Goal: Task Accomplishment & Management: Complete application form

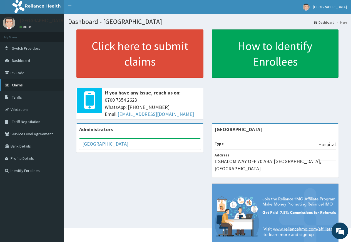
click at [30, 86] on link "Claims" at bounding box center [32, 85] width 64 height 12
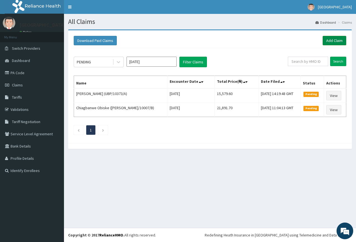
click at [339, 40] on link "Add Claim" at bounding box center [335, 40] width 24 height 9
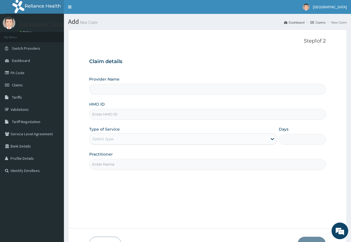
type input "[GEOGRAPHIC_DATA]"
click at [130, 115] on input "HMO ID" at bounding box center [207, 114] width 237 height 11
type input "FEG/10013/A"
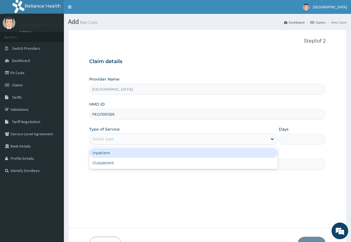
drag, startPoint x: 138, startPoint y: 139, endPoint x: 138, endPoint y: 145, distance: 6.1
click at [138, 140] on div "Select type" at bounding box center [179, 139] width 178 height 9
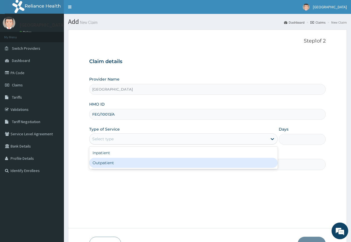
drag, startPoint x: 139, startPoint y: 164, endPoint x: 140, endPoint y: 171, distance: 6.8
click at [139, 164] on div "Outpatient" at bounding box center [183, 163] width 188 height 10
type input "1"
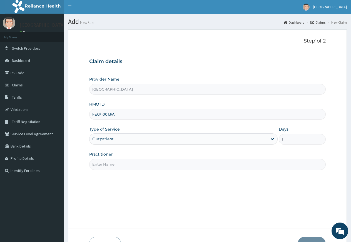
click at [140, 169] on input "Practitioner" at bounding box center [207, 164] width 237 height 11
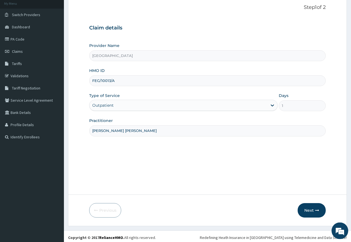
scroll to position [36, 0]
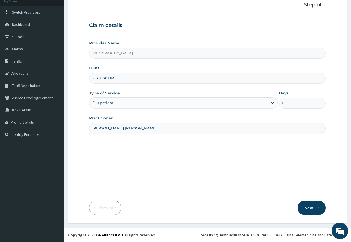
click at [312, 134] on input "DR NDUBIZU CHINEDU" at bounding box center [207, 128] width 237 height 11
type input "DR NDUBIZU CHINEDU"
click at [310, 208] on button "Next" at bounding box center [312, 208] width 28 height 14
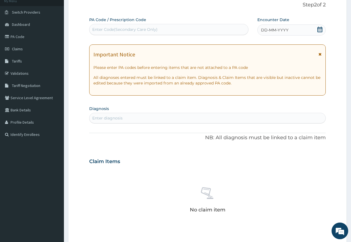
click at [321, 30] on icon at bounding box center [320, 30] width 6 height 6
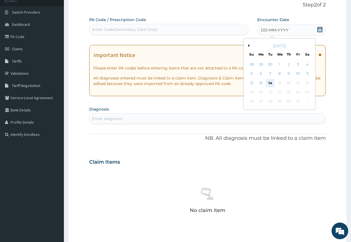
click at [268, 85] on div "14" at bounding box center [270, 83] width 8 height 8
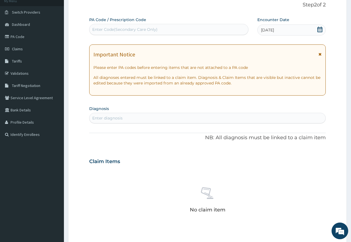
drag, startPoint x: 108, startPoint y: 118, endPoint x: 107, endPoint y: 111, distance: 7.6
click at [108, 118] on div "Enter diagnosis" at bounding box center [107, 118] width 30 height 6
type input "HYPERTENSION"
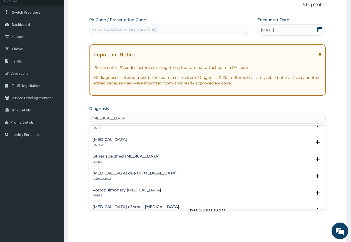
scroll to position [335, 0]
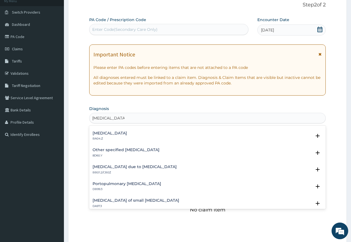
click at [127, 136] on div "Secondary hypertension, unspecified BA04.Z" at bounding box center [110, 136] width 34 height 10
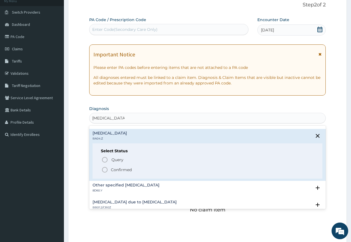
click at [105, 169] on icon "status option filled" at bounding box center [105, 170] width 7 height 7
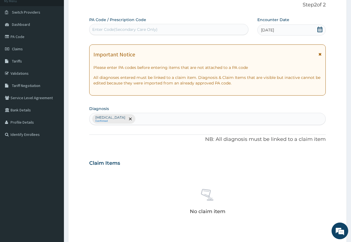
click at [172, 119] on div "Secondary hypertension, unspecified Confirmed" at bounding box center [208, 119] width 236 height 12
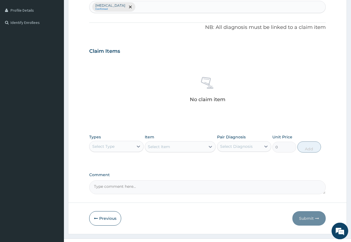
scroll to position [159, 0]
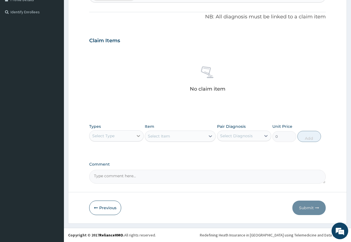
click at [138, 137] on icon at bounding box center [139, 136] width 6 height 6
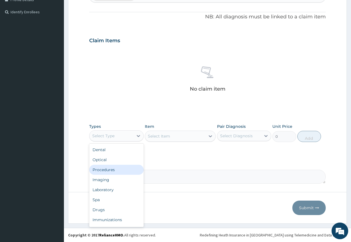
drag, startPoint x: 122, startPoint y: 168, endPoint x: 125, endPoint y: 168, distance: 3.1
click at [122, 168] on div "Procedures" at bounding box center [116, 170] width 55 height 10
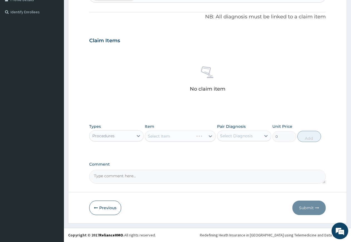
drag, startPoint x: 244, startPoint y: 135, endPoint x: 240, endPoint y: 140, distance: 6.3
click at [243, 135] on div "Select Diagnosis" at bounding box center [236, 136] width 33 height 6
click at [236, 150] on label "Secondary hypertension, unspecified" at bounding box center [243, 150] width 34 height 6
checkbox input "true"
click at [191, 135] on div "Select Item" at bounding box center [180, 136] width 71 height 11
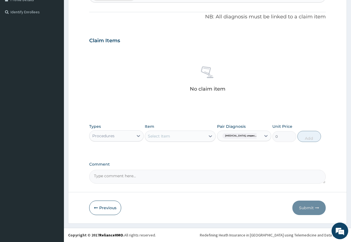
click at [191, 136] on div "Select Item" at bounding box center [175, 136] width 60 height 9
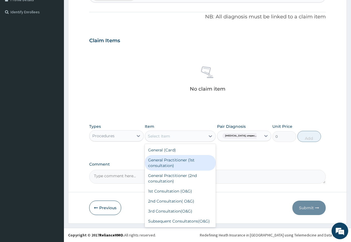
drag, startPoint x: 180, startPoint y: 166, endPoint x: 199, endPoint y: 164, distance: 19.3
click at [181, 165] on div "General Practitioner (1st consultation)" at bounding box center [180, 163] width 71 height 16
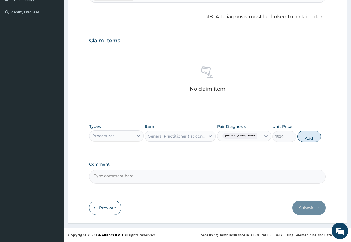
click at [312, 138] on button "Add" at bounding box center [310, 136] width 24 height 11
type input "0"
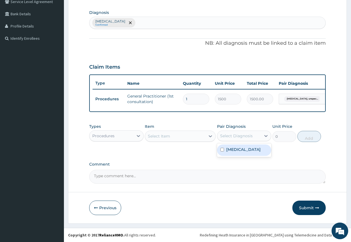
click at [239, 137] on div "Select Diagnosis" at bounding box center [236, 136] width 33 height 6
drag, startPoint x: 235, startPoint y: 156, endPoint x: 192, endPoint y: 147, distance: 44.0
click at [226, 154] on div "Secondary hypertension, unspecified" at bounding box center [244, 150] width 55 height 11
checkbox input "true"
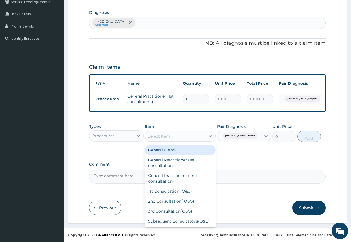
click at [166, 136] on div "Select Item" at bounding box center [159, 137] width 22 height 6
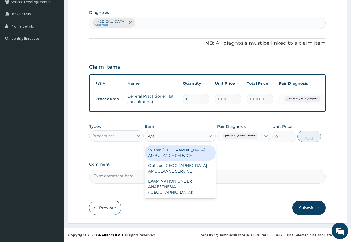
type input "A"
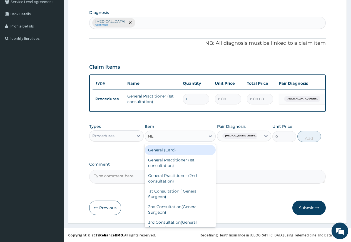
type input "N"
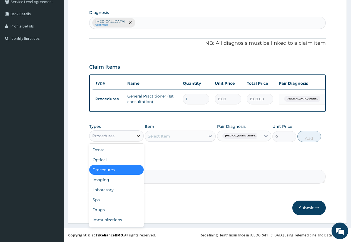
click at [139, 133] on icon at bounding box center [139, 136] width 6 height 6
click at [103, 209] on div "Drugs" at bounding box center [116, 210] width 55 height 10
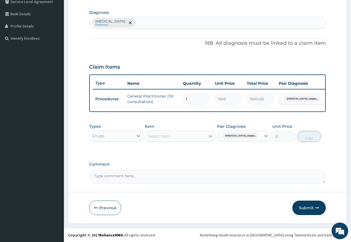
click at [174, 139] on div "Select Item" at bounding box center [175, 136] width 60 height 9
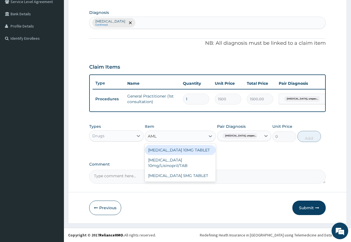
type input "AMLO"
drag, startPoint x: 176, startPoint y: 151, endPoint x: 194, endPoint y: 149, distance: 17.7
click at [176, 151] on div "AMLODIPINE 10MG TABLET" at bounding box center [180, 150] width 71 height 10
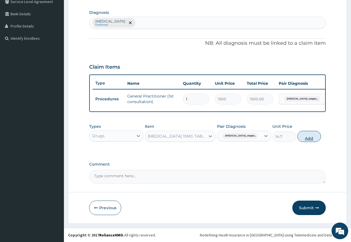
click at [310, 135] on button "Add" at bounding box center [310, 136] width 24 height 11
type input "0"
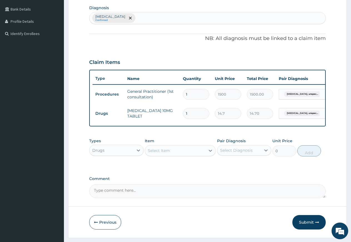
type input "14"
type input "205.80"
type input "14"
drag, startPoint x: 231, startPoint y: 156, endPoint x: 231, endPoint y: 166, distance: 10.3
click at [231, 153] on div "Select Diagnosis" at bounding box center [236, 151] width 33 height 6
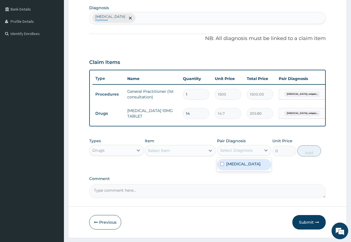
drag, startPoint x: 229, startPoint y: 171, endPoint x: 226, endPoint y: 168, distance: 4.0
click at [229, 167] on label "Secondary hypertension, unspecified" at bounding box center [243, 164] width 34 height 6
checkbox input "true"
click at [187, 154] on div "Select Item" at bounding box center [175, 150] width 60 height 9
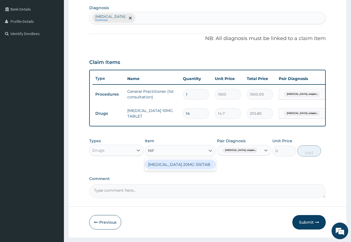
type input "NIFE"
click at [184, 168] on div "NIFEDIPINE 20MG SR/TAB" at bounding box center [180, 165] width 71 height 10
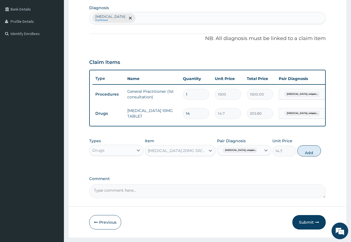
drag, startPoint x: 309, startPoint y: 155, endPoint x: 302, endPoint y: 153, distance: 7.3
click at [309, 155] on button "Add" at bounding box center [310, 150] width 24 height 11
type input "0"
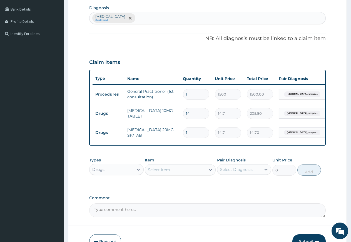
type input "14"
type input "205.80"
type input "14"
click at [233, 172] on div "Select Diagnosis" at bounding box center [236, 170] width 33 height 6
click at [233, 186] on label "Secondary hypertension, unspecified" at bounding box center [243, 184] width 34 height 6
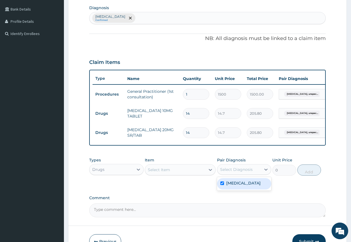
checkbox input "true"
click at [192, 174] on div "Select Item" at bounding box center [175, 170] width 60 height 9
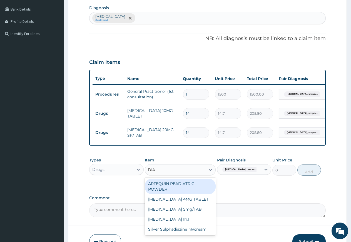
type input "DIAZ"
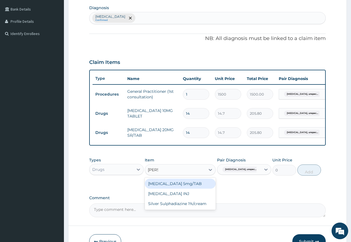
click at [184, 187] on div "Diazepam 5mg/TAB" at bounding box center [180, 184] width 71 height 10
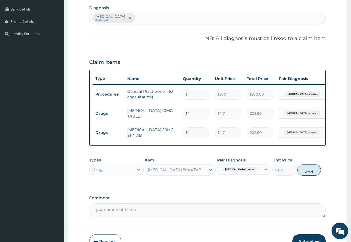
click at [312, 176] on button "Add" at bounding box center [310, 170] width 24 height 11
type input "0"
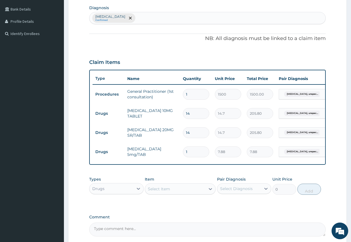
click at [195, 153] on input "1" at bounding box center [196, 152] width 26 height 11
type input "10"
type input "78.80"
type input "10"
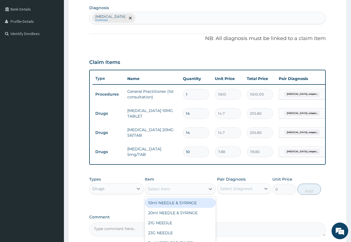
click at [168, 192] on div "Select Item" at bounding box center [159, 189] width 22 height 6
type input "PARACET"
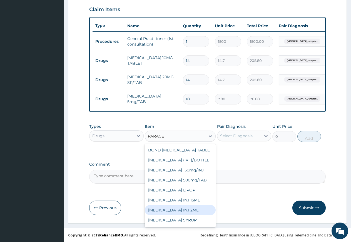
scroll to position [14, 0]
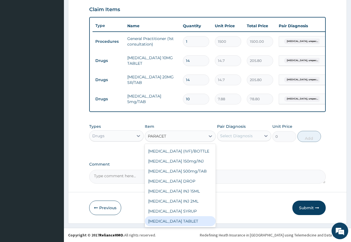
click at [189, 221] on div "PARACETAMOL TABLET" at bounding box center [180, 221] width 71 height 10
type input "2.62"
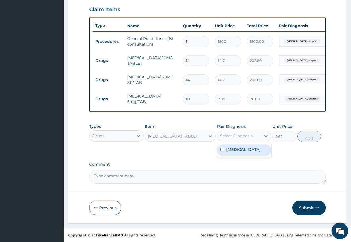
click at [236, 137] on div "Select Diagnosis" at bounding box center [236, 136] width 33 height 6
click at [234, 152] on label "Secondary hypertension, unspecified" at bounding box center [243, 150] width 34 height 6
checkbox input "true"
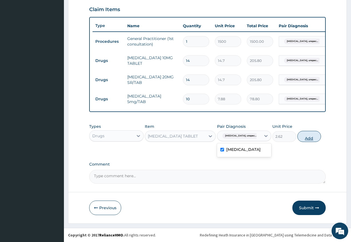
click at [309, 141] on button "Add" at bounding box center [310, 136] width 24 height 11
type input "0"
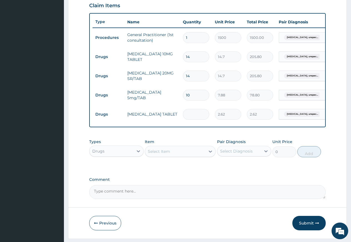
type input "0.00"
type input "2"
type input "5.24"
type input "20"
type input "52.40"
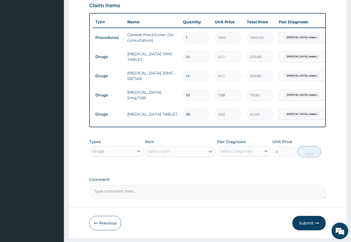
scroll to position [214, 0]
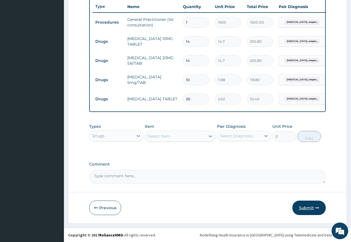
type input "20"
click at [304, 207] on button "Submit" at bounding box center [309, 208] width 33 height 14
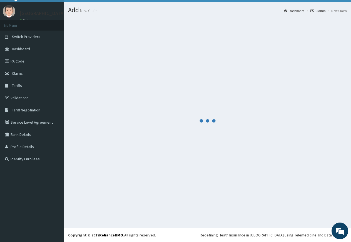
scroll to position [12, 0]
